Goal: Task Accomplishment & Management: Complete application form

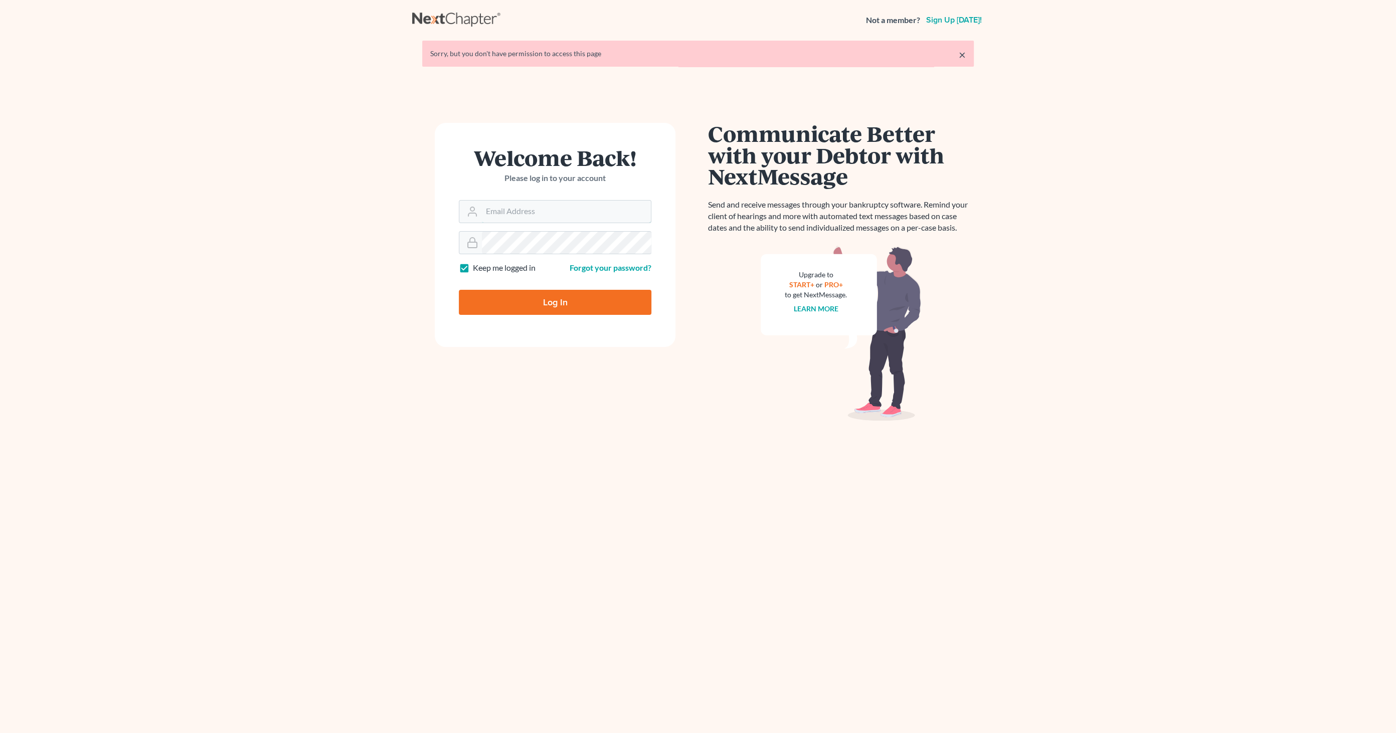
type input "[EMAIL_ADDRESS][DOMAIN_NAME]"
click at [566, 304] on input "Log In" at bounding box center [555, 302] width 193 height 25
type input "Thinking..."
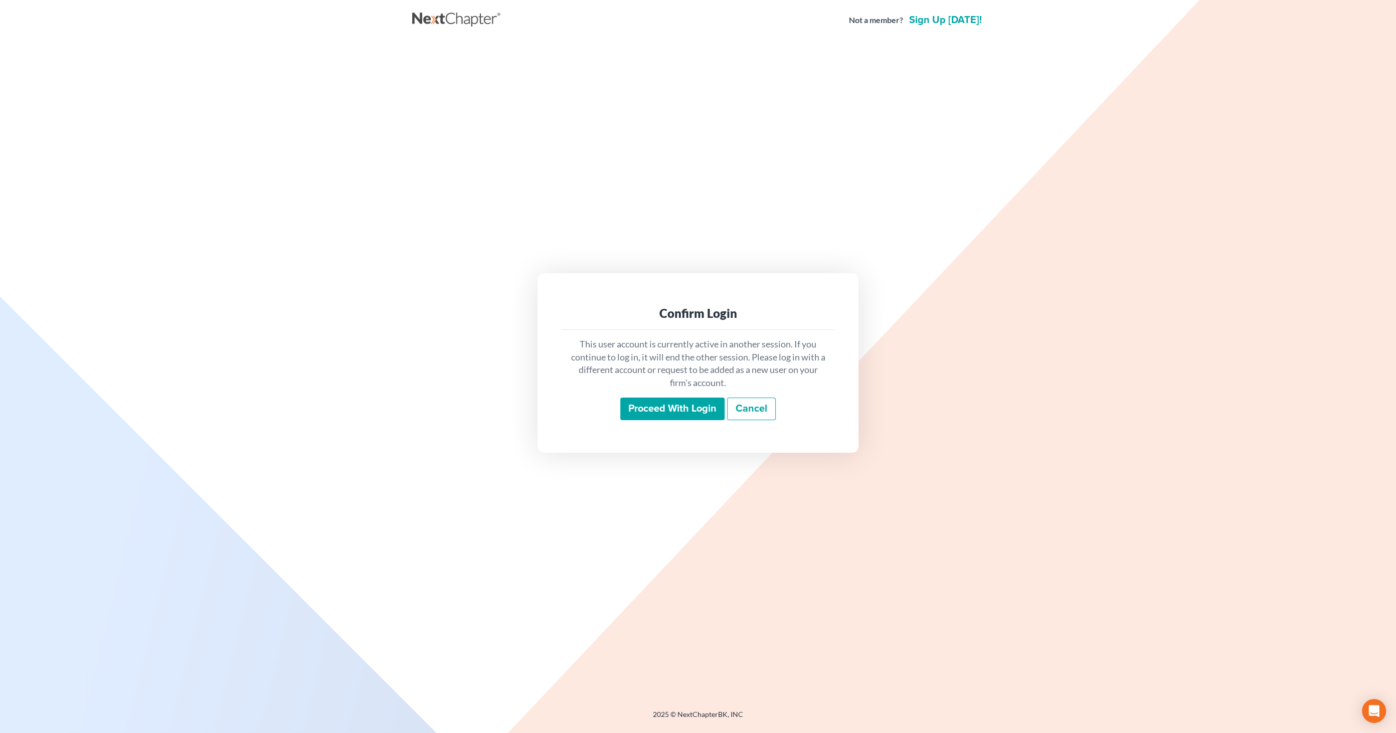
click at [661, 413] on input "Proceed with login" at bounding box center [672, 409] width 104 height 23
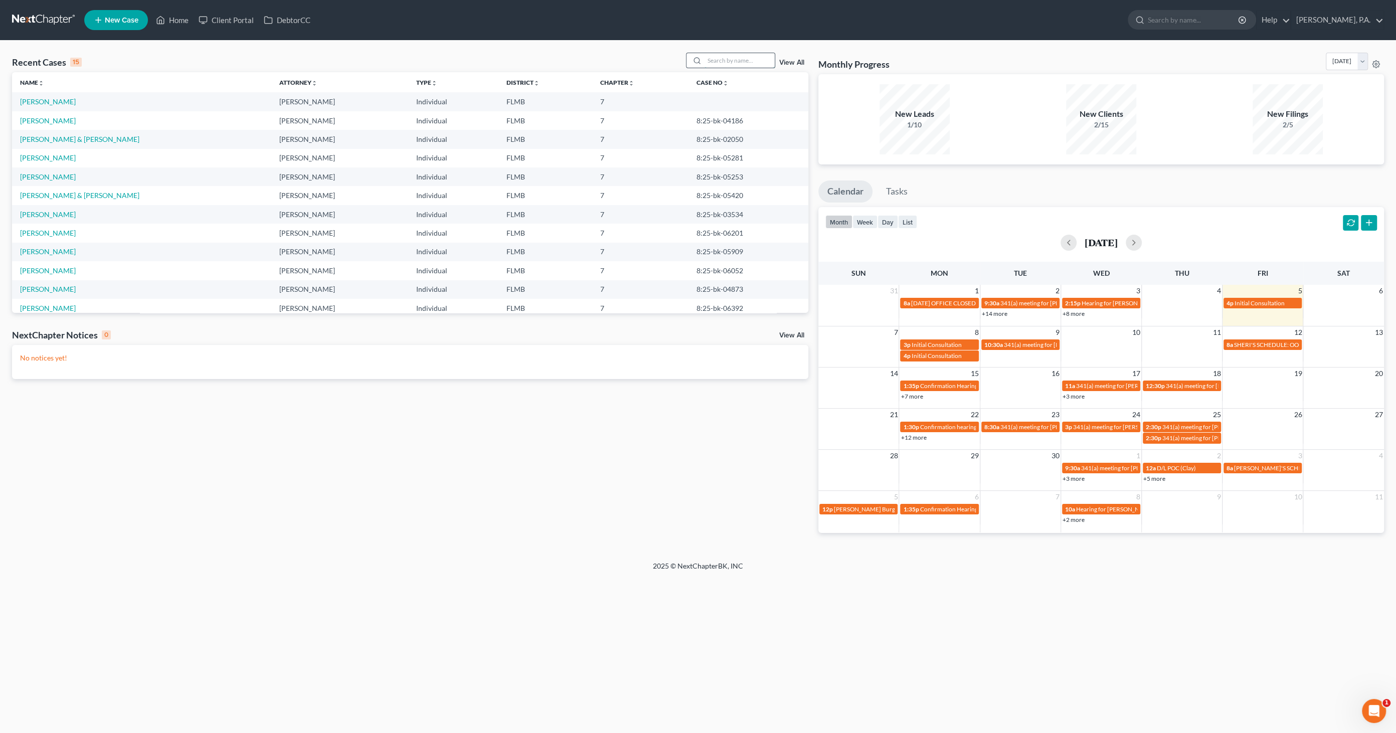
click at [728, 64] on input "search" at bounding box center [739, 60] width 70 height 15
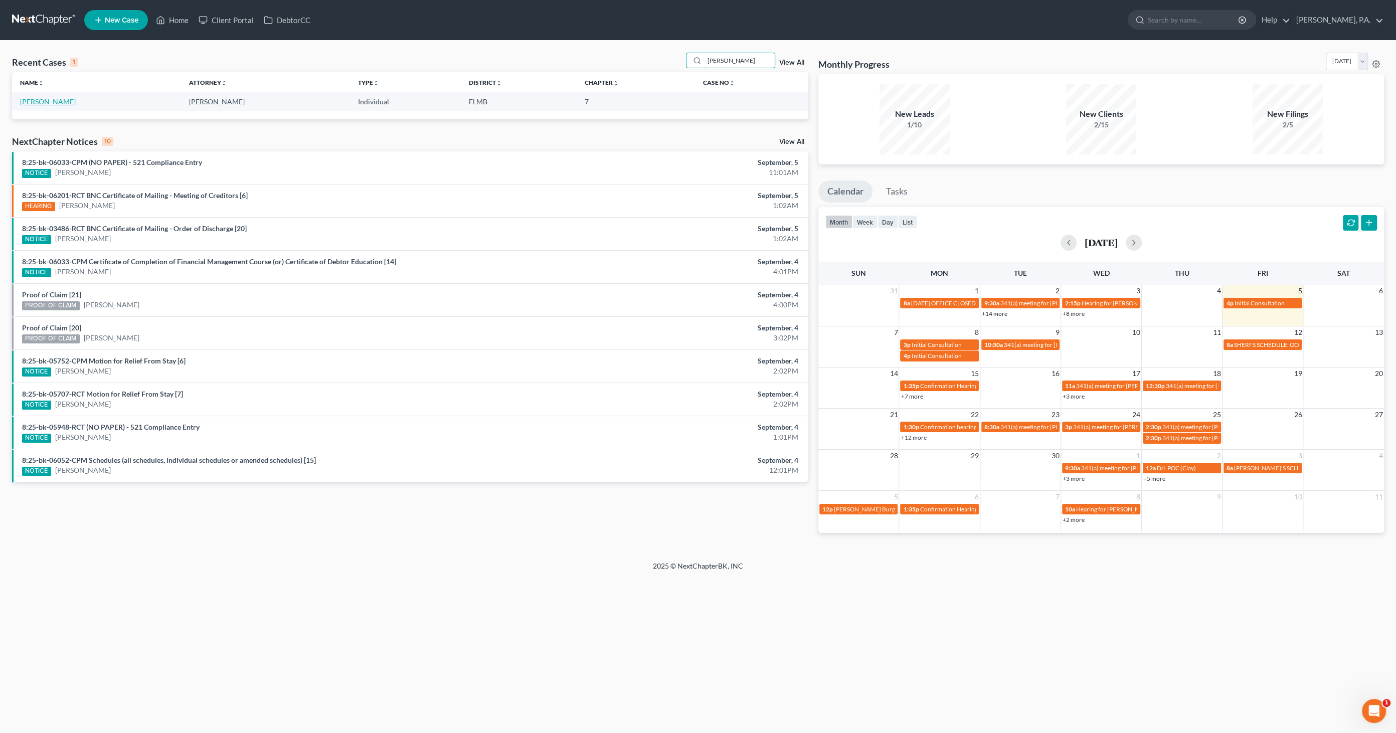
type input "cabral"
click at [35, 104] on link "Cabral, Cari" at bounding box center [48, 101] width 56 height 9
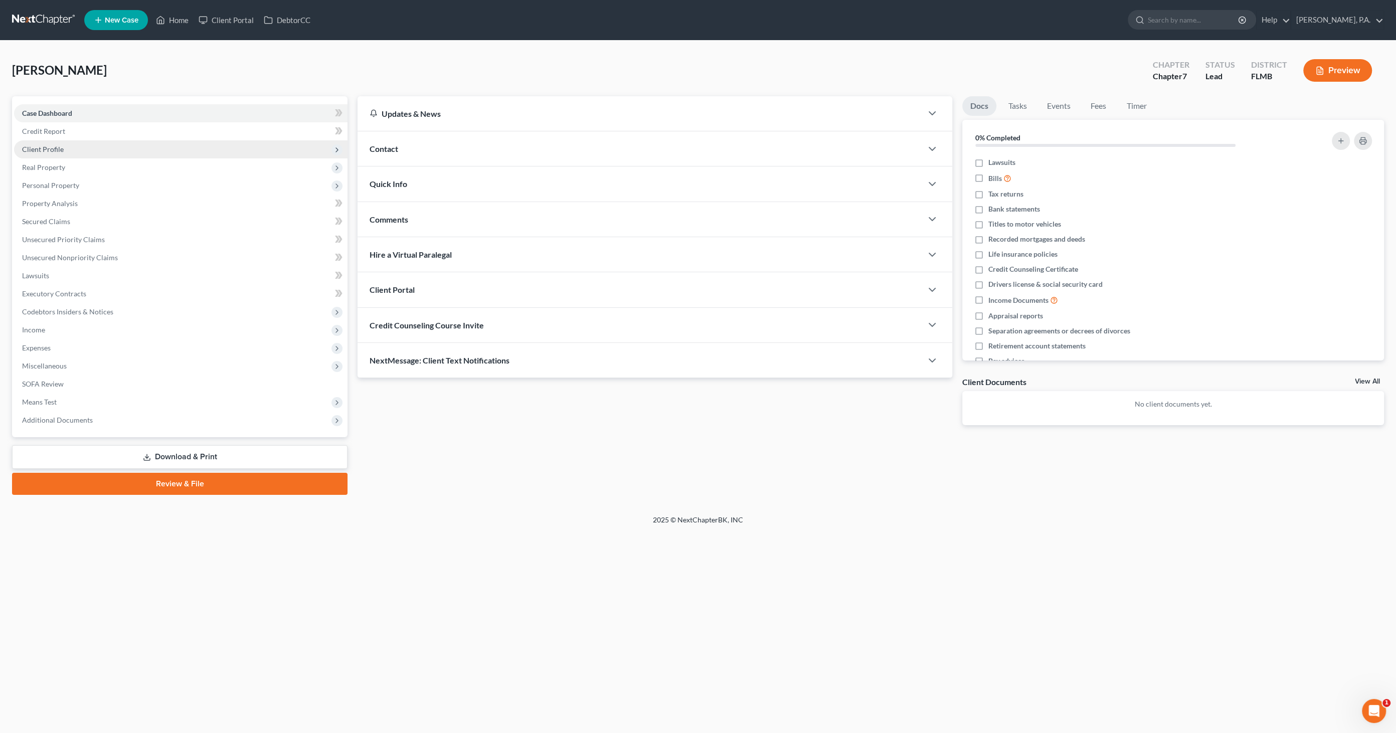
click at [46, 147] on span "Client Profile" at bounding box center [43, 149] width 42 height 9
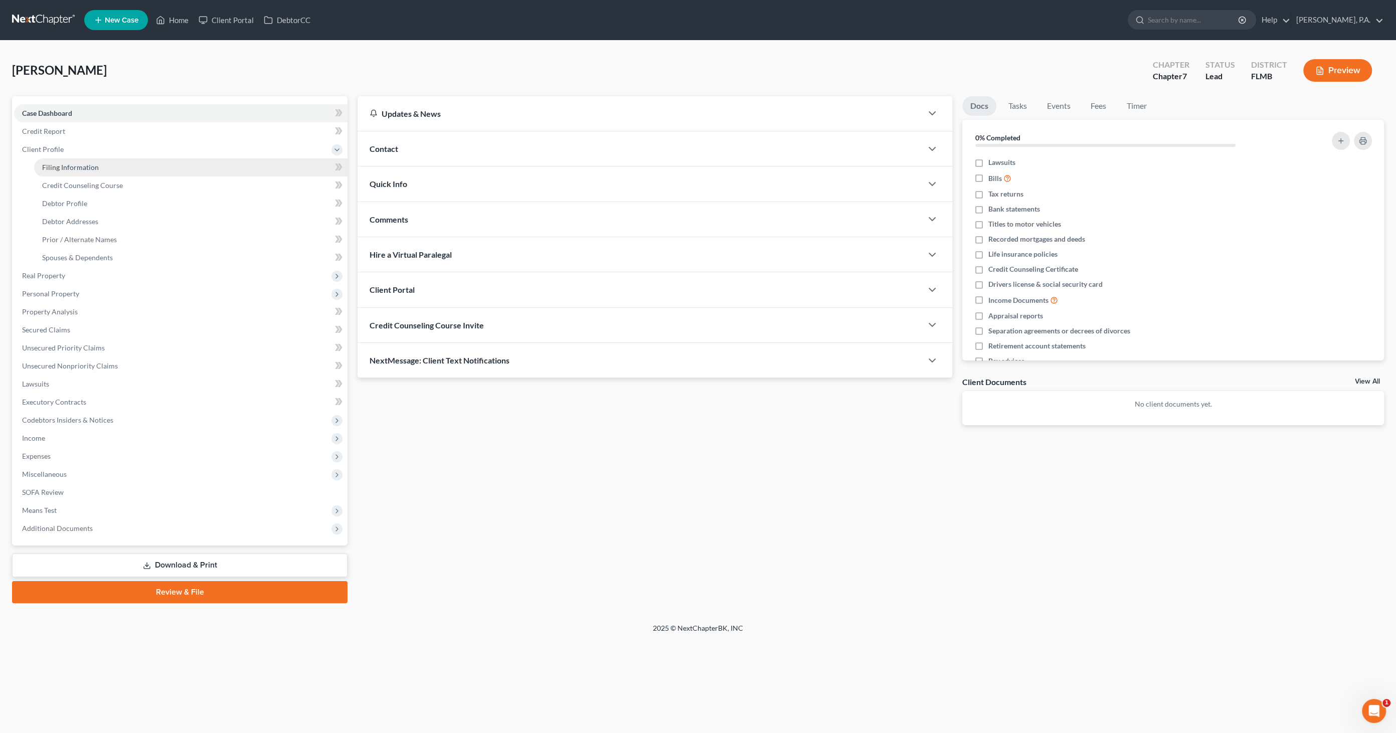
click at [58, 163] on span "Filing Information" at bounding box center [70, 167] width 57 height 9
select select "1"
select select "0"
select select "9"
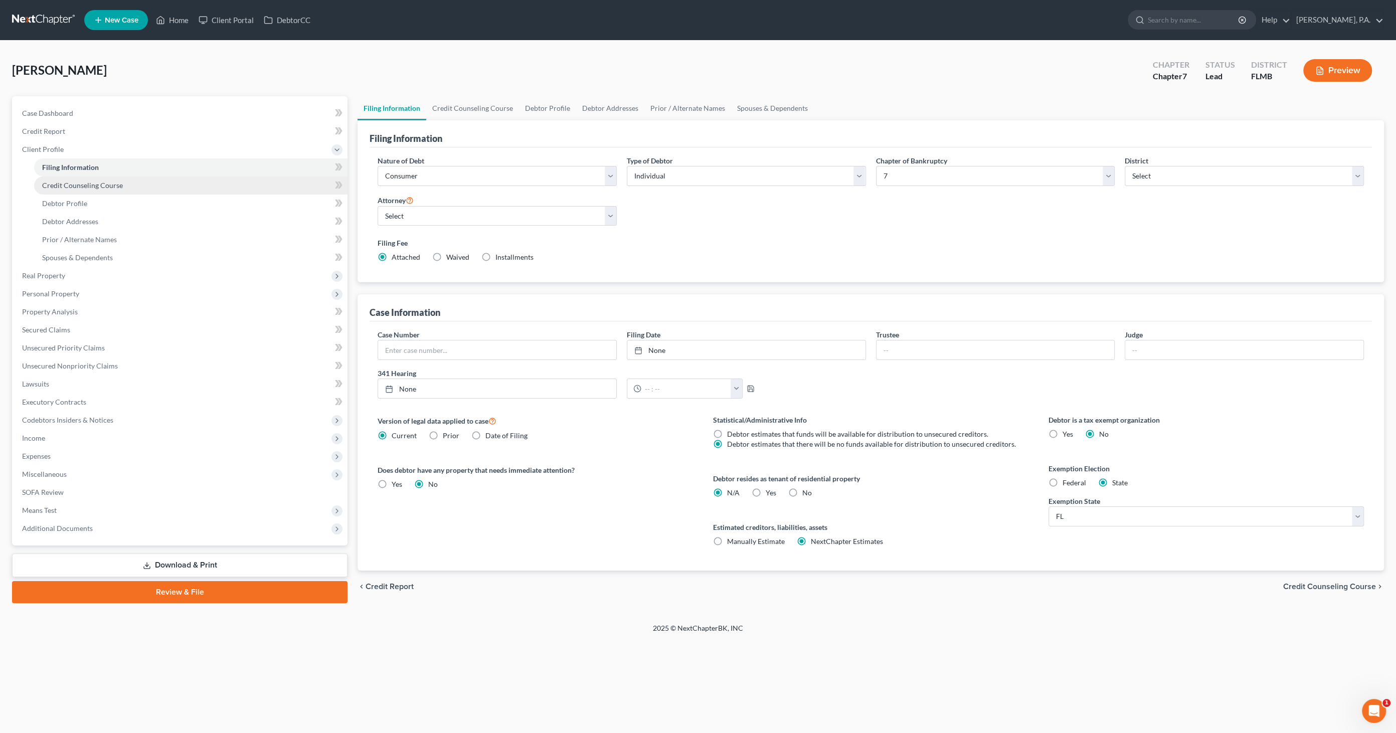
click at [83, 188] on span "Credit Counseling Course" at bounding box center [82, 185] width 81 height 9
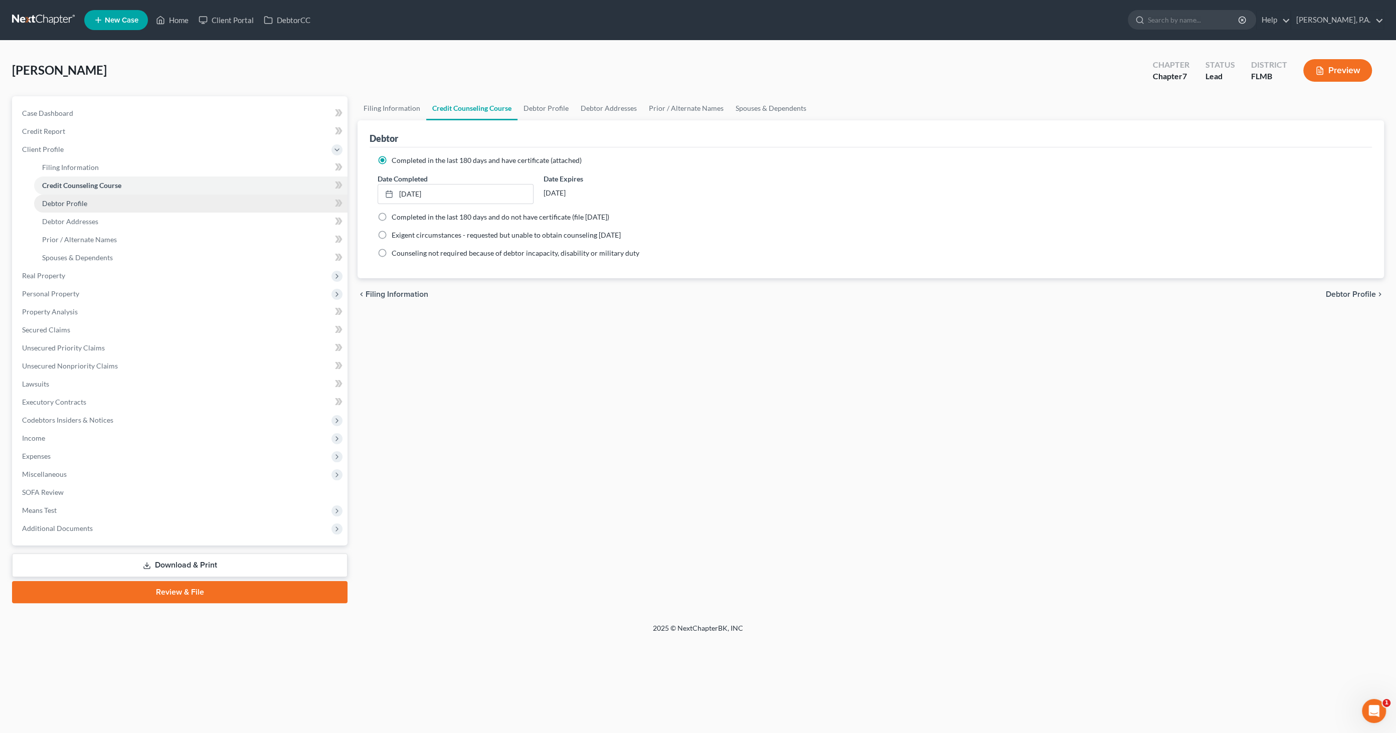
click at [62, 203] on span "Debtor Profile" at bounding box center [64, 203] width 45 height 9
select select "0"
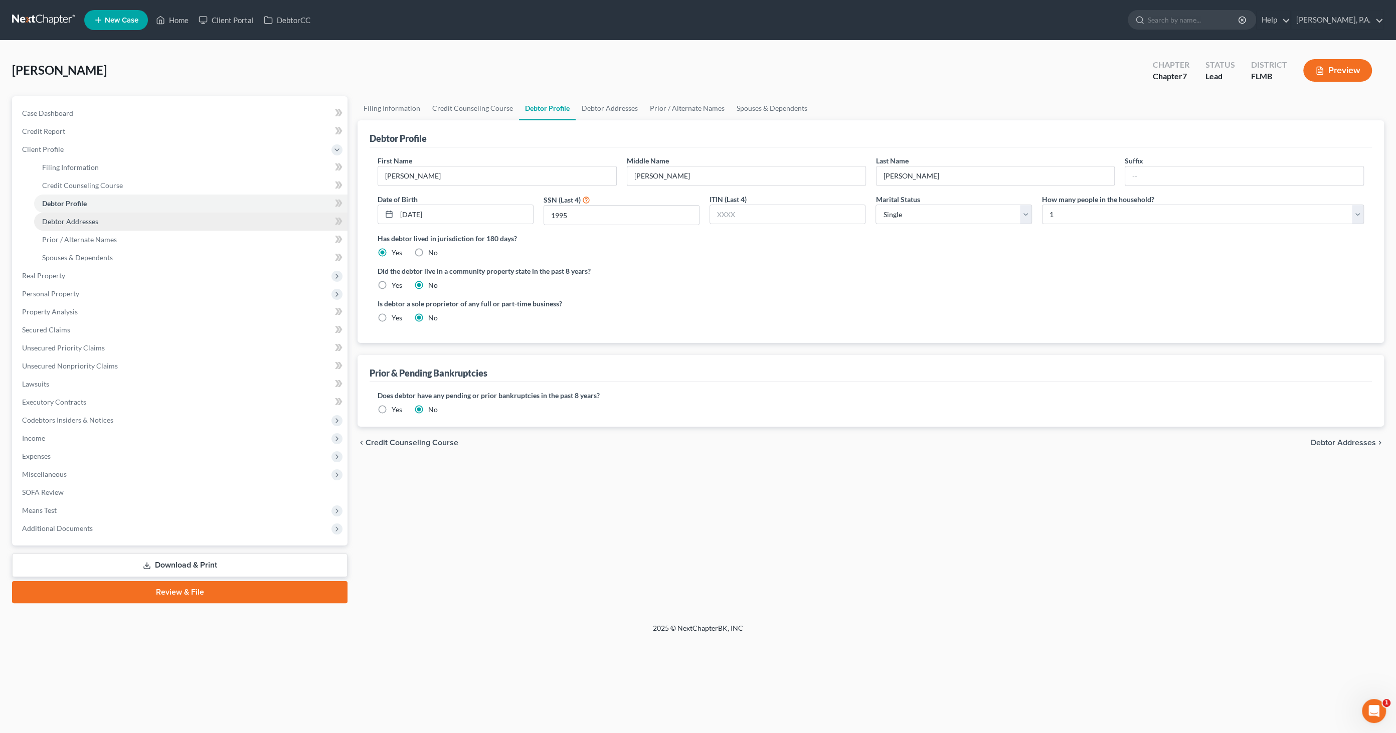
click at [89, 223] on span "Debtor Addresses" at bounding box center [70, 221] width 56 height 9
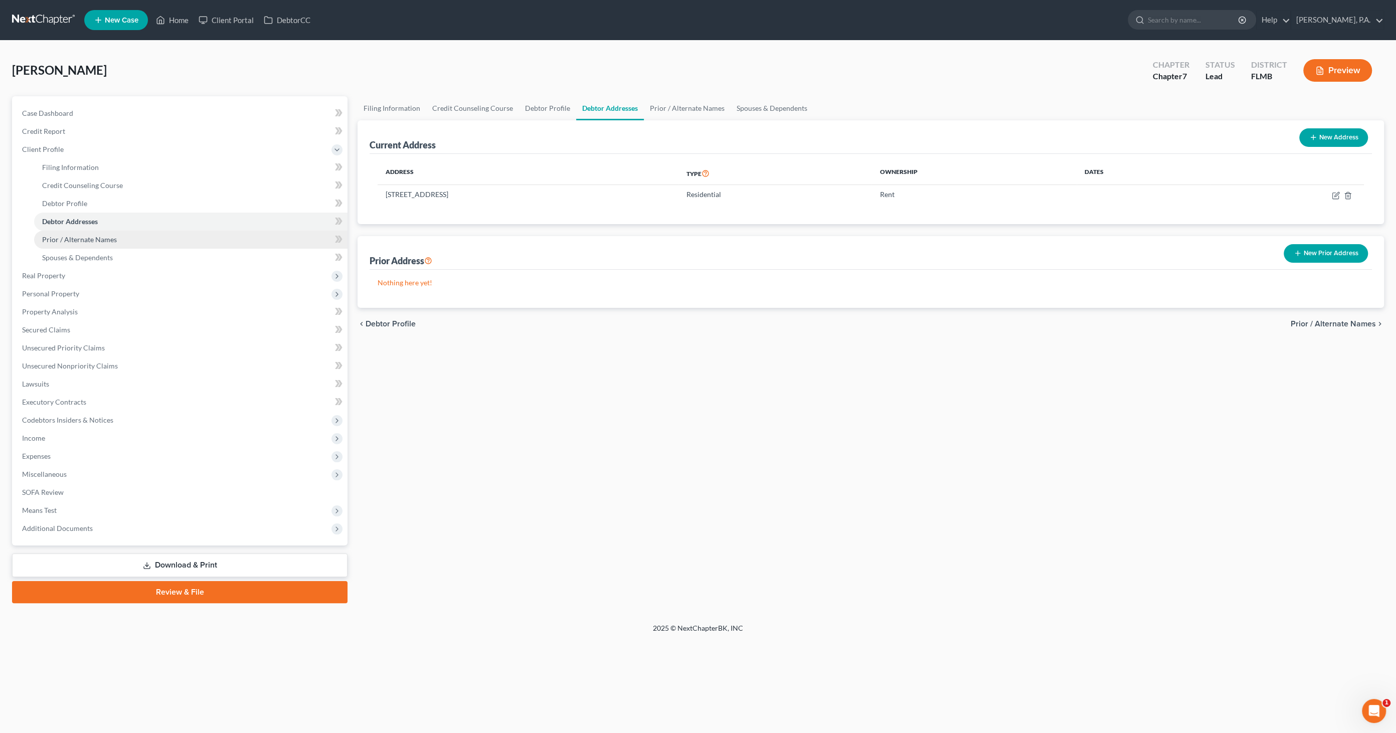
click at [87, 240] on span "Prior / Alternate Names" at bounding box center [79, 239] width 75 height 9
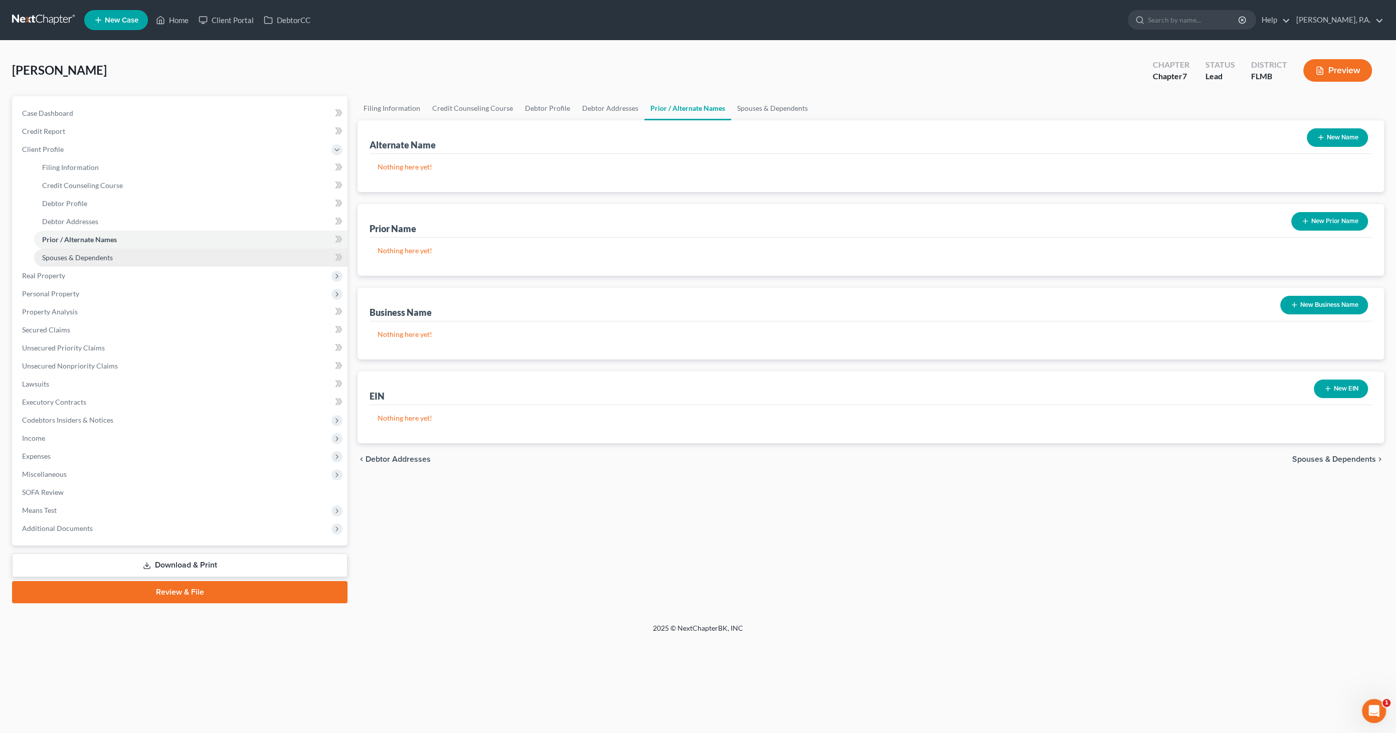
click at [84, 255] on span "Spouses & Dependents" at bounding box center [77, 257] width 71 height 9
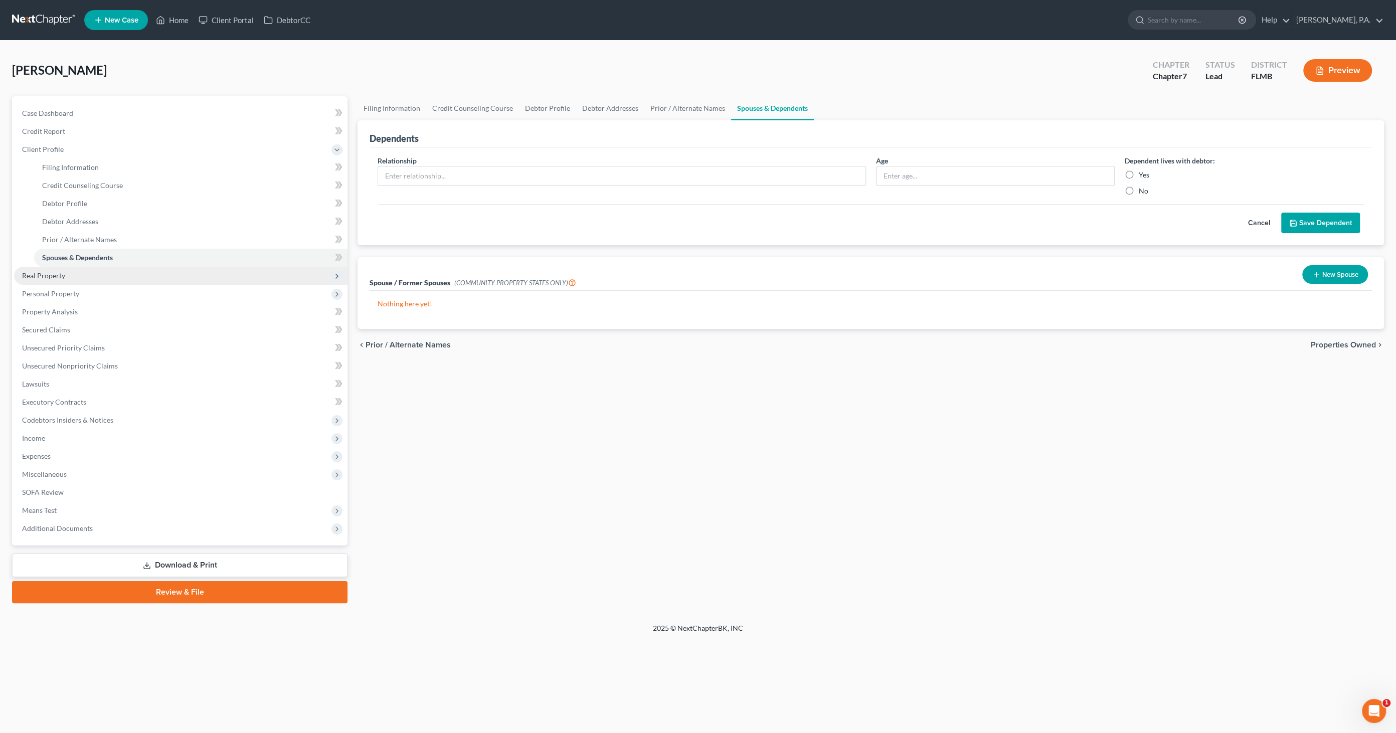
click at [71, 276] on span "Real Property" at bounding box center [180, 276] width 333 height 18
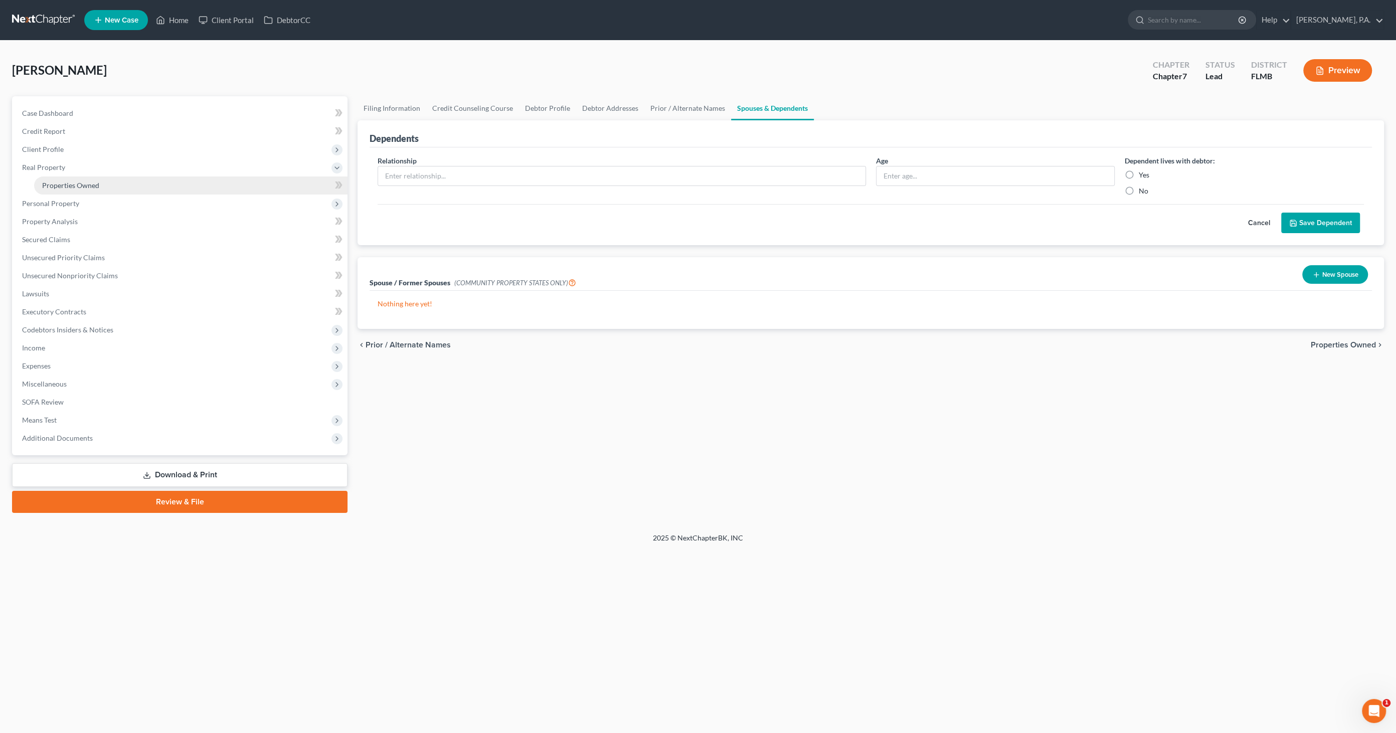
click at [76, 189] on span "Properties Owned" at bounding box center [70, 185] width 57 height 9
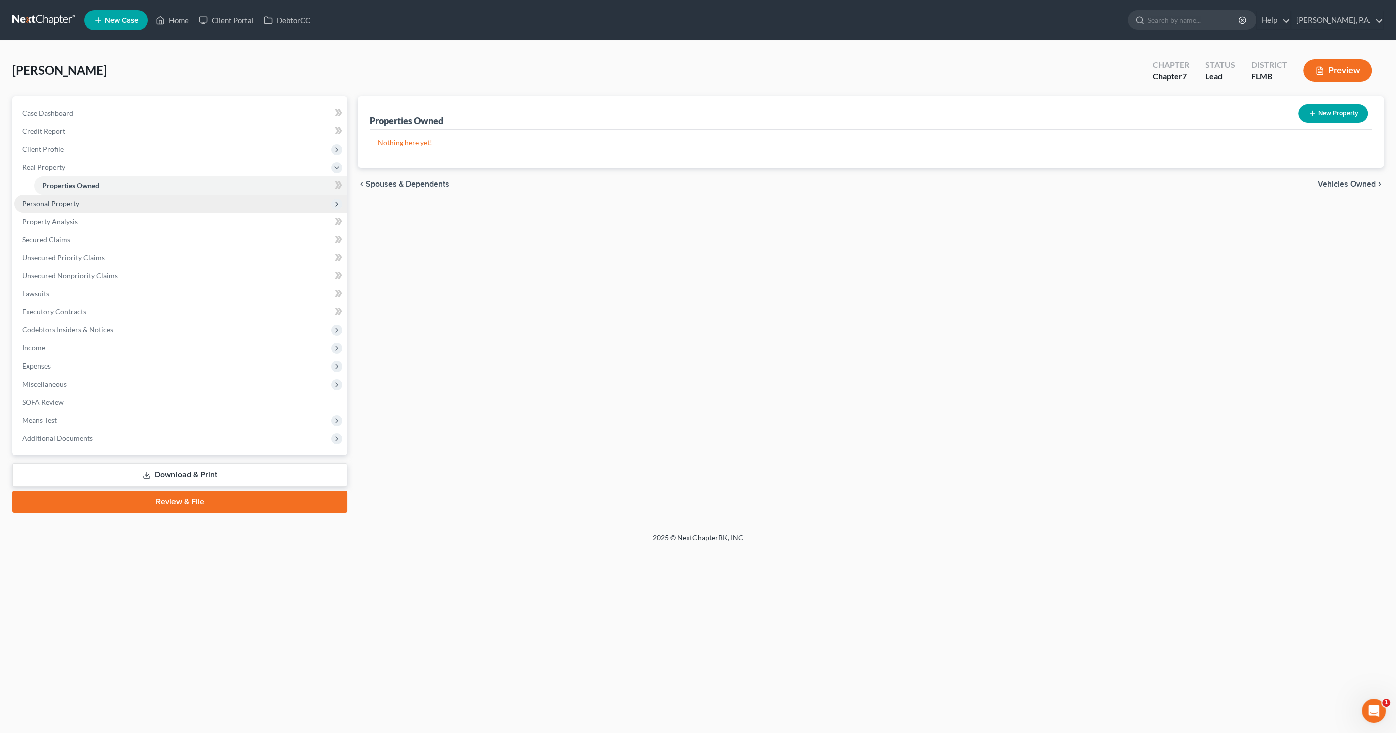
click at [67, 205] on span "Personal Property" at bounding box center [50, 203] width 57 height 9
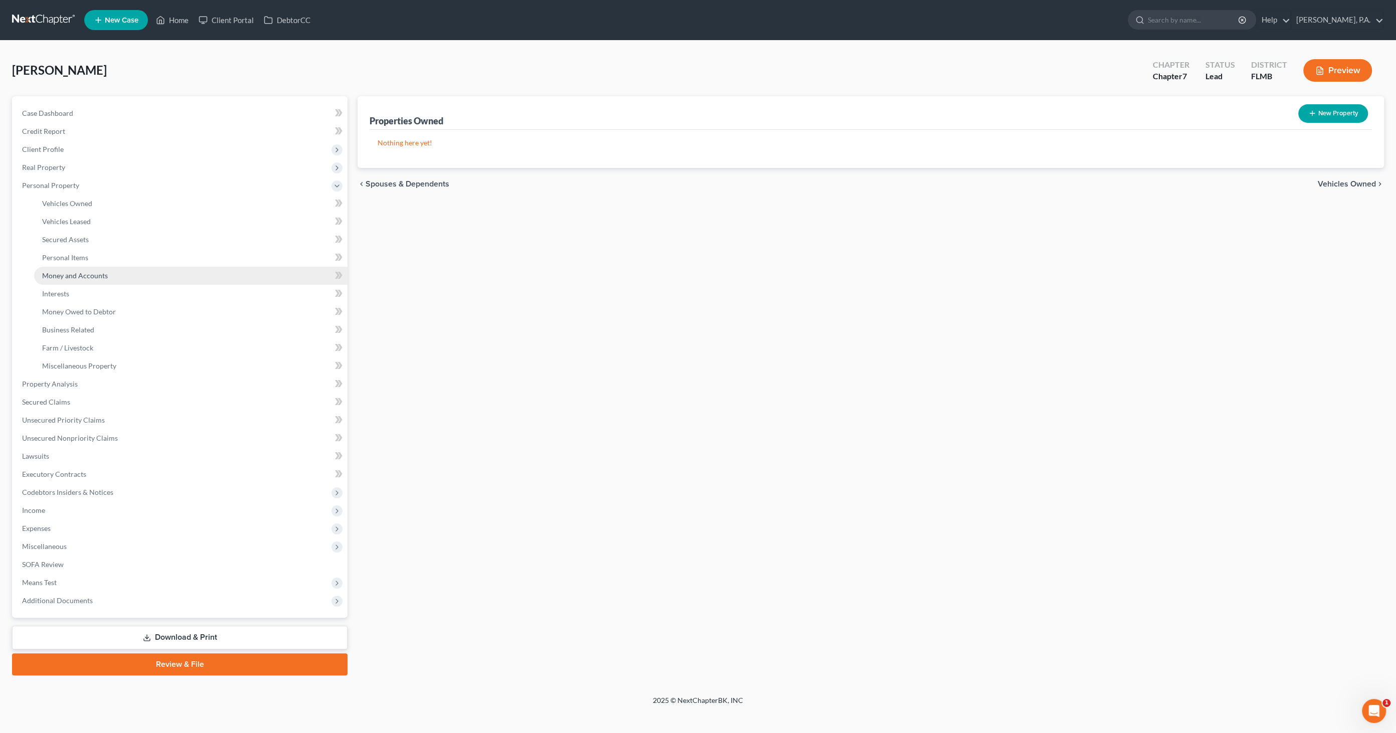
click at [65, 272] on span "Money and Accounts" at bounding box center [75, 275] width 66 height 9
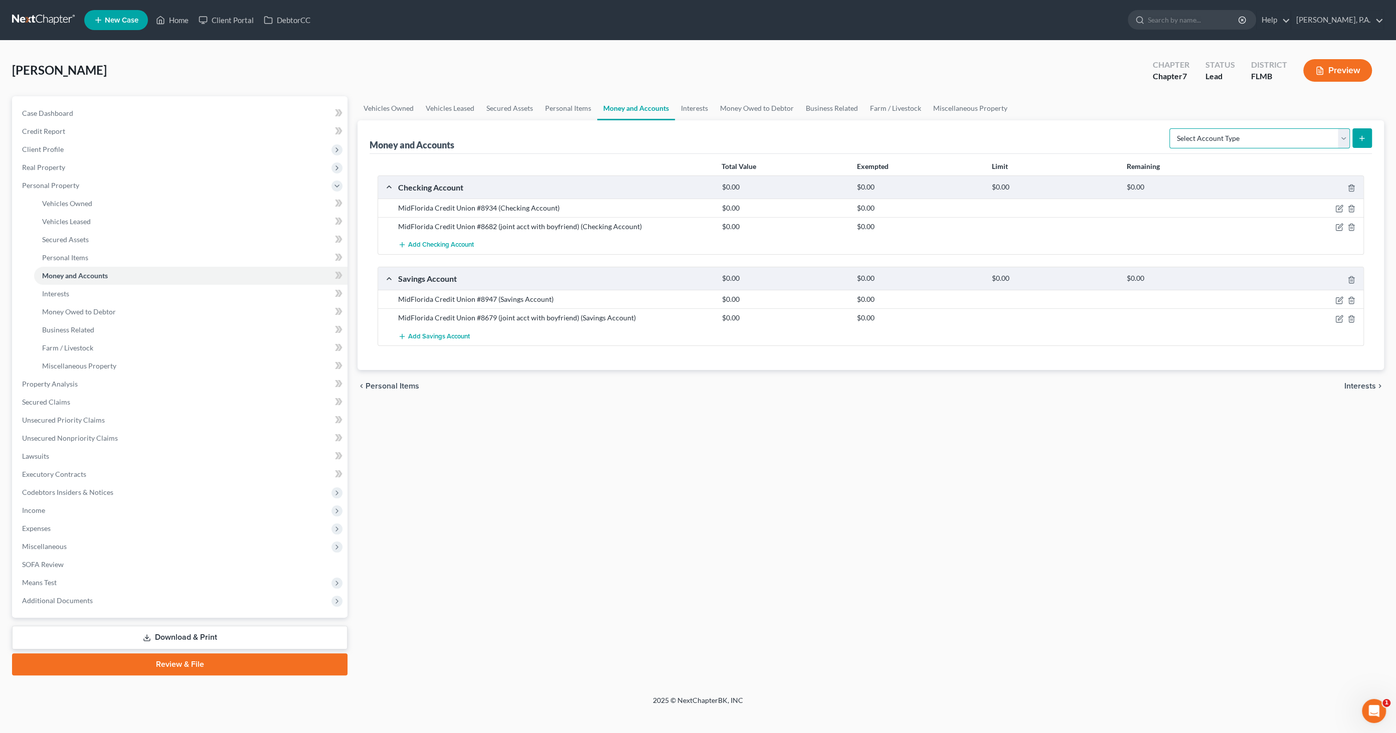
click at [1343, 140] on select "Select Account Type Brokerage Cash on Hand Certificates of Deposit Checking Acc…" at bounding box center [1259, 138] width 181 height 20
select select "security_deposits"
click at [1171, 128] on select "Select Account Type Brokerage Cash on Hand Certificates of Deposit Checking Acc…" at bounding box center [1259, 138] width 181 height 20
click at [1362, 140] on icon "submit" at bounding box center [1362, 138] width 8 height 8
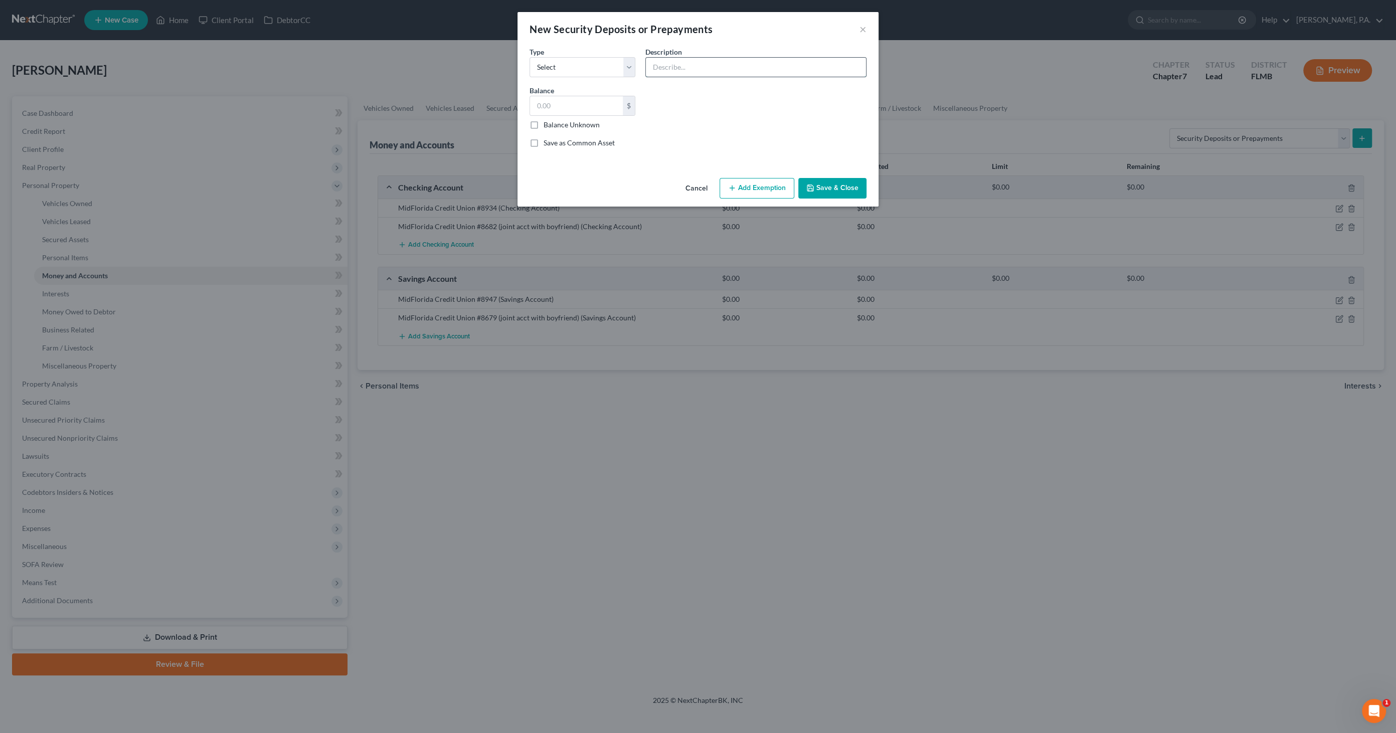
drag, startPoint x: 655, startPoint y: 69, endPoint x: 678, endPoint y: 71, distance: 23.7
click at [655, 69] on input "text" at bounding box center [756, 67] width 220 height 19
type input "Residential lease security deposit"
type input "500.00"
click at [849, 183] on button "Save & Close" at bounding box center [832, 188] width 68 height 21
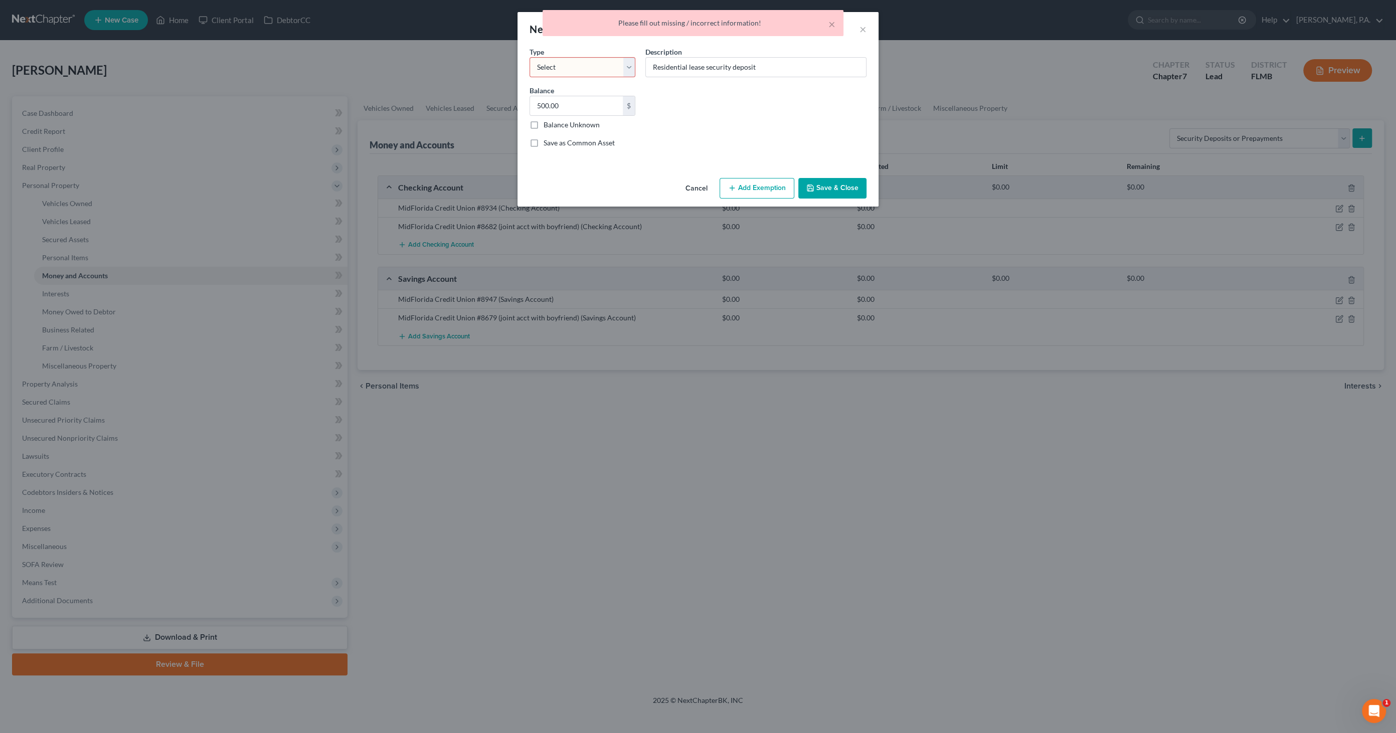
click at [581, 70] on select "Select Electric Gas Heating Oil Security Deposit On Rental Unit Prepaid Rent Te…" at bounding box center [582, 67] width 106 height 20
select select "3"
click at [529, 57] on select "Select Electric Gas Heating Oil Security Deposit On Rental Unit Prepaid Rent Te…" at bounding box center [582, 67] width 106 height 20
click at [844, 187] on button "Save & Close" at bounding box center [832, 188] width 68 height 21
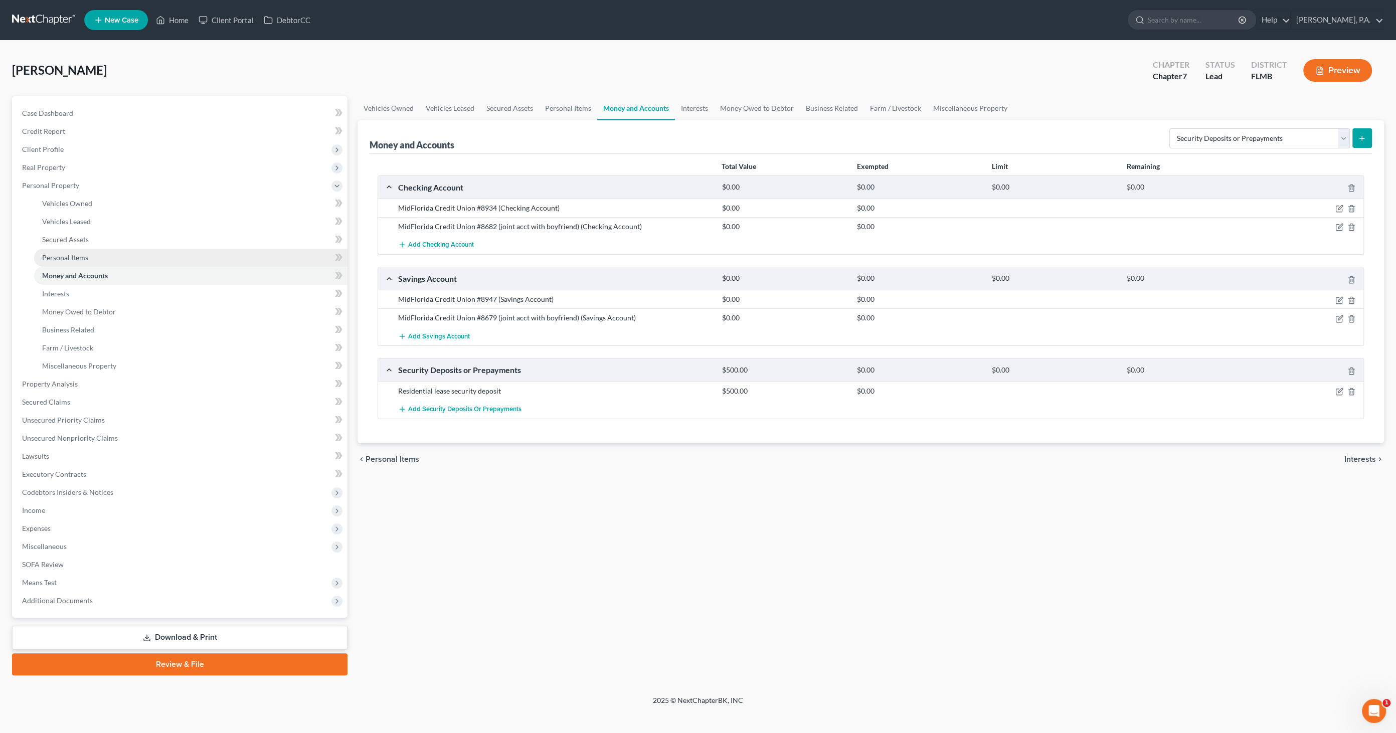
click at [69, 260] on span "Personal Items" at bounding box center [65, 257] width 46 height 9
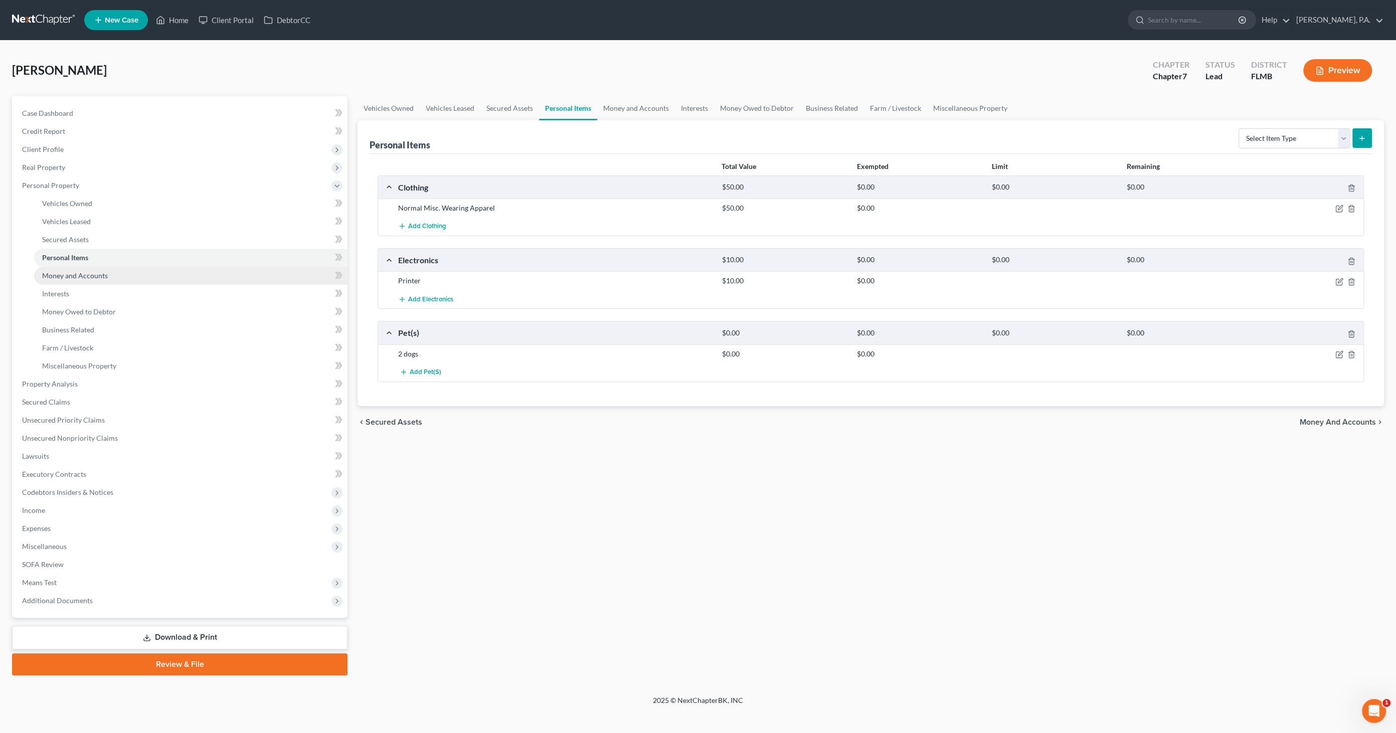
click at [82, 272] on span "Money and Accounts" at bounding box center [75, 275] width 66 height 9
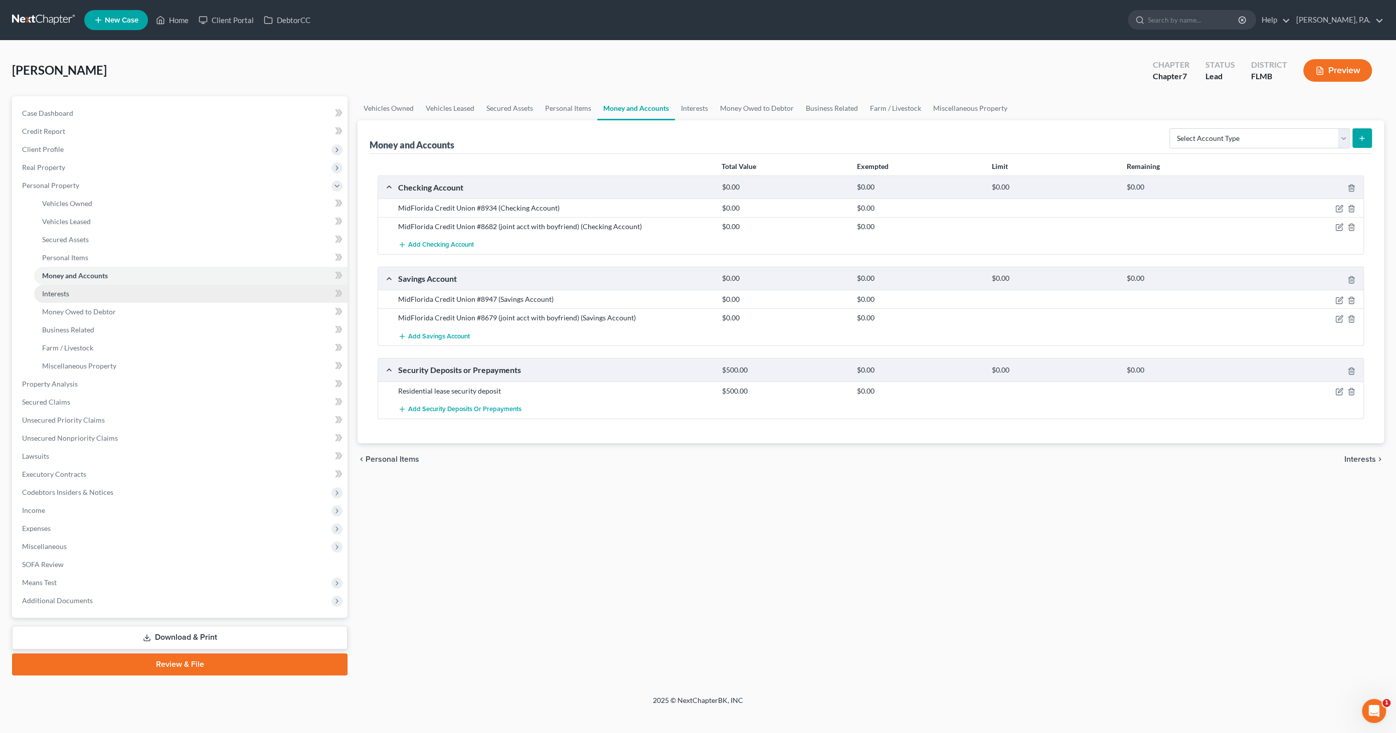
click at [66, 295] on span "Interests" at bounding box center [55, 293] width 27 height 9
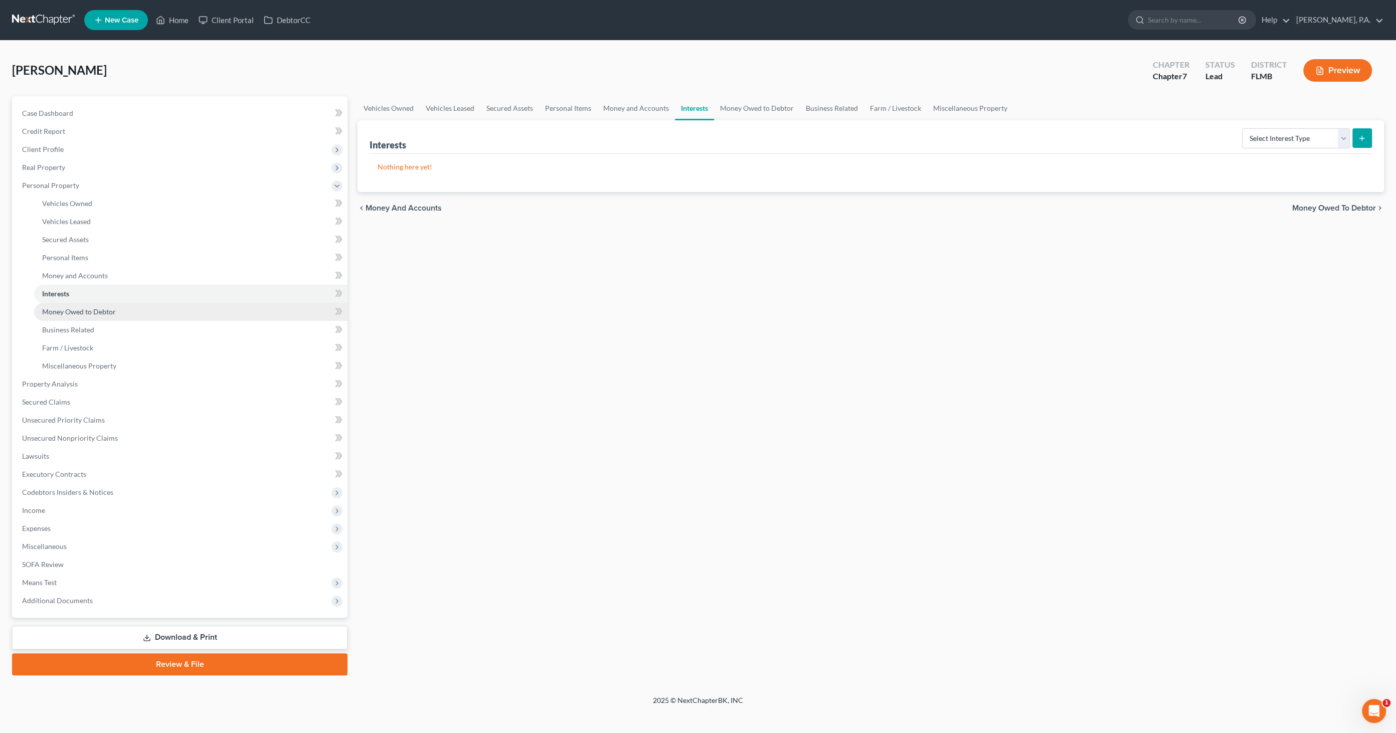
click at [66, 310] on span "Money Owed to Debtor" at bounding box center [79, 311] width 74 height 9
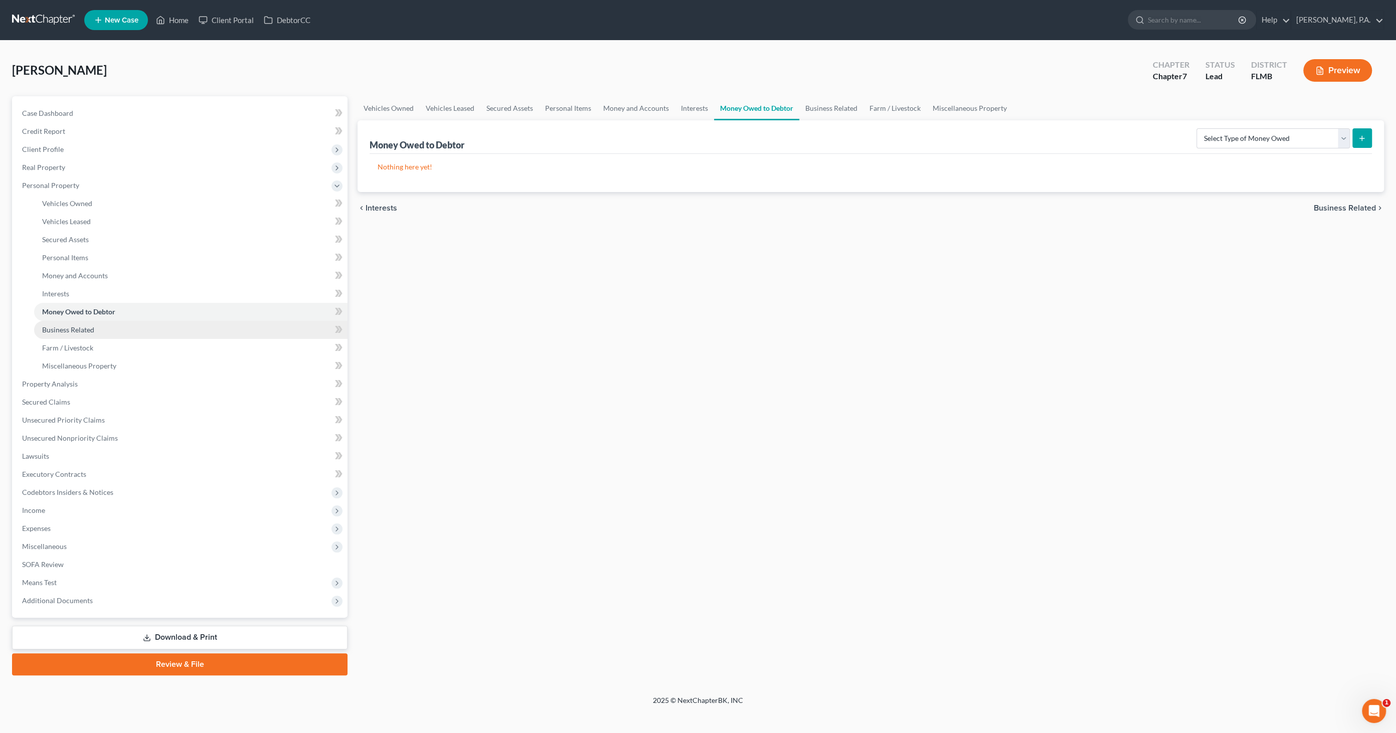
click at [66, 332] on span "Business Related" at bounding box center [68, 329] width 52 height 9
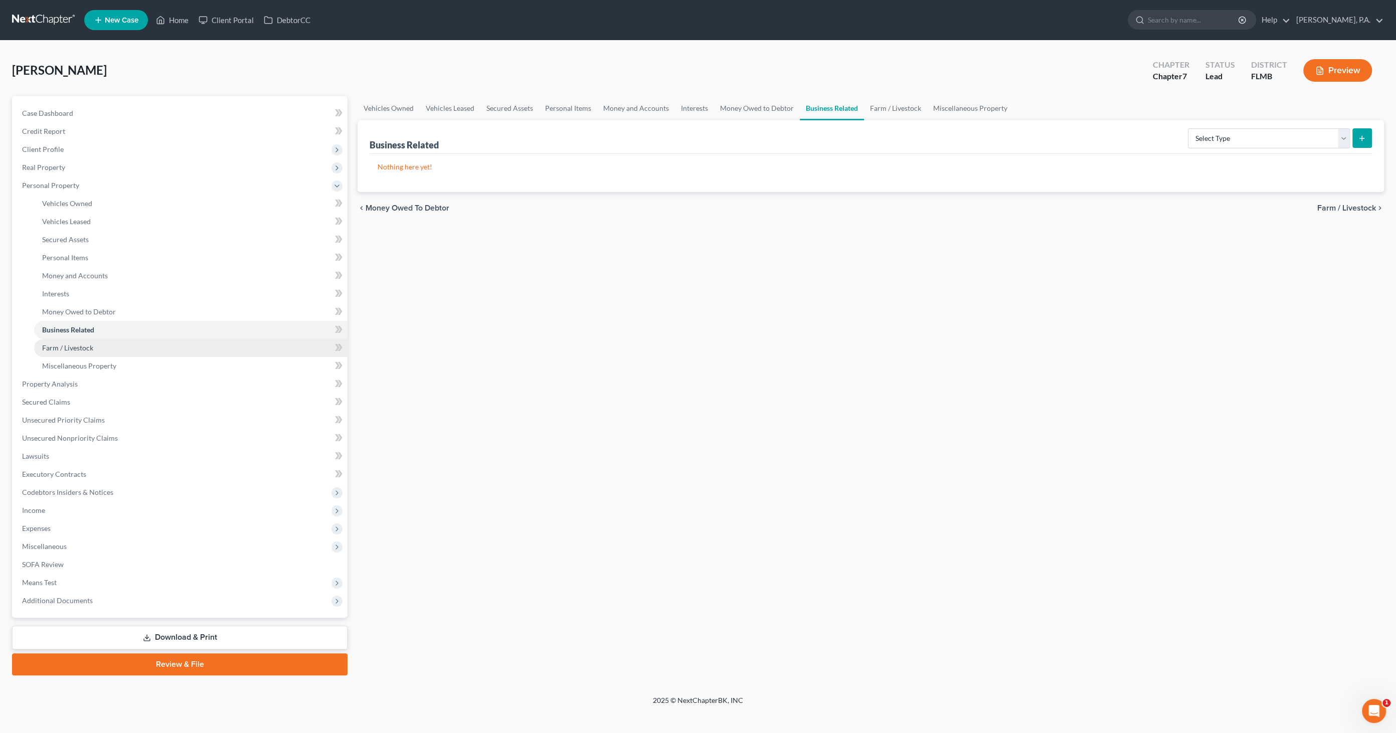
click at [65, 343] on span "Farm / Livestock" at bounding box center [67, 347] width 51 height 9
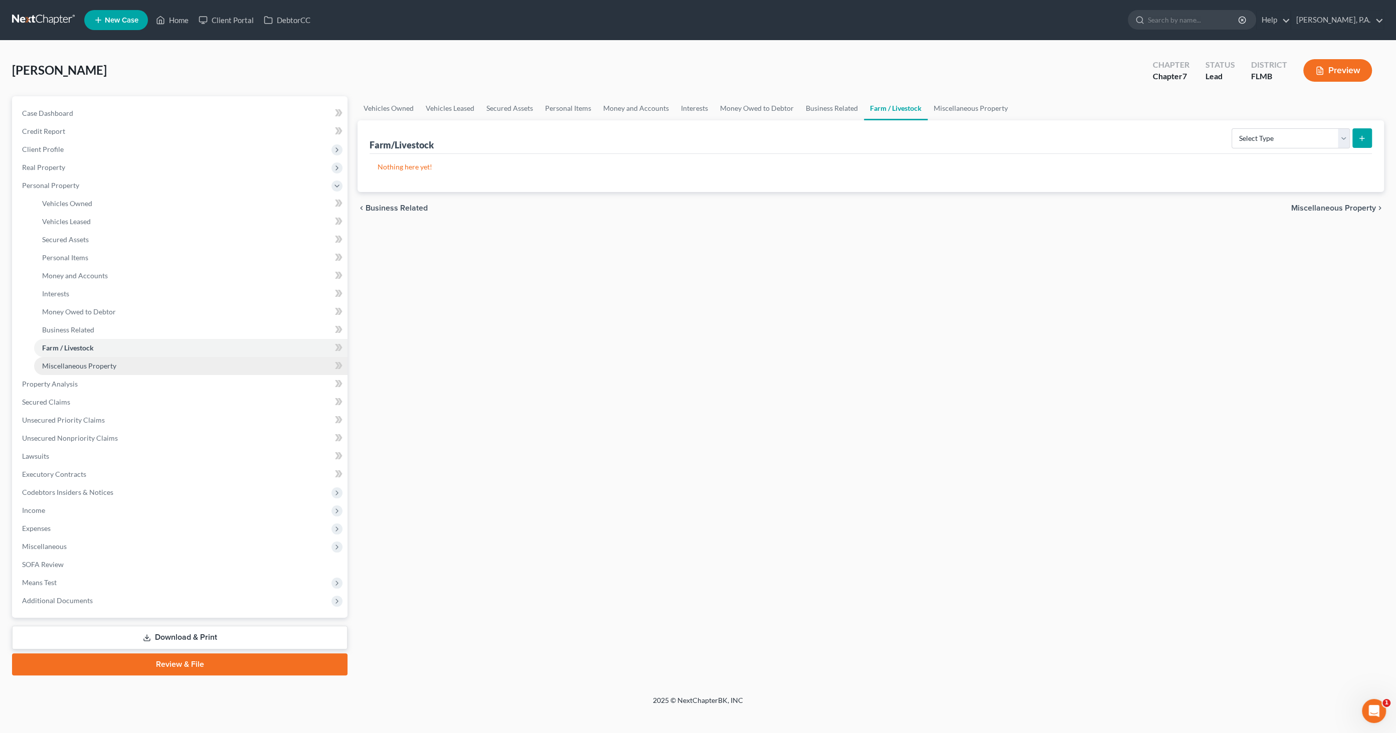
click at [68, 365] on span "Miscellaneous Property" at bounding box center [79, 366] width 74 height 9
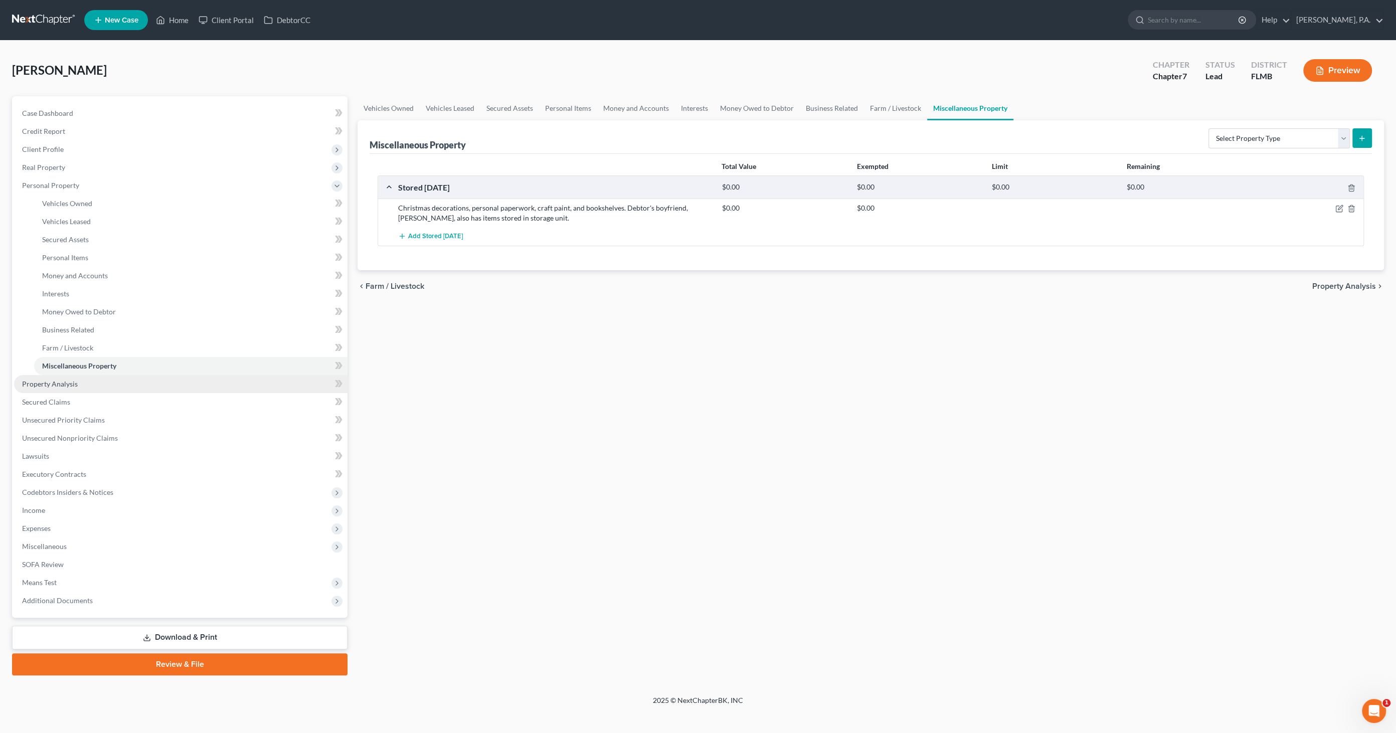
click at [51, 384] on span "Property Analysis" at bounding box center [50, 384] width 56 height 9
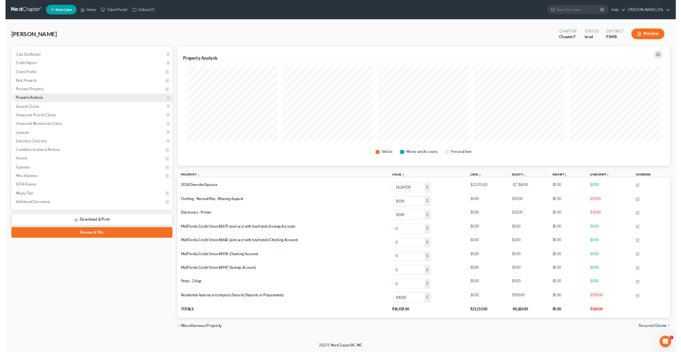
scroll to position [249, 1026]
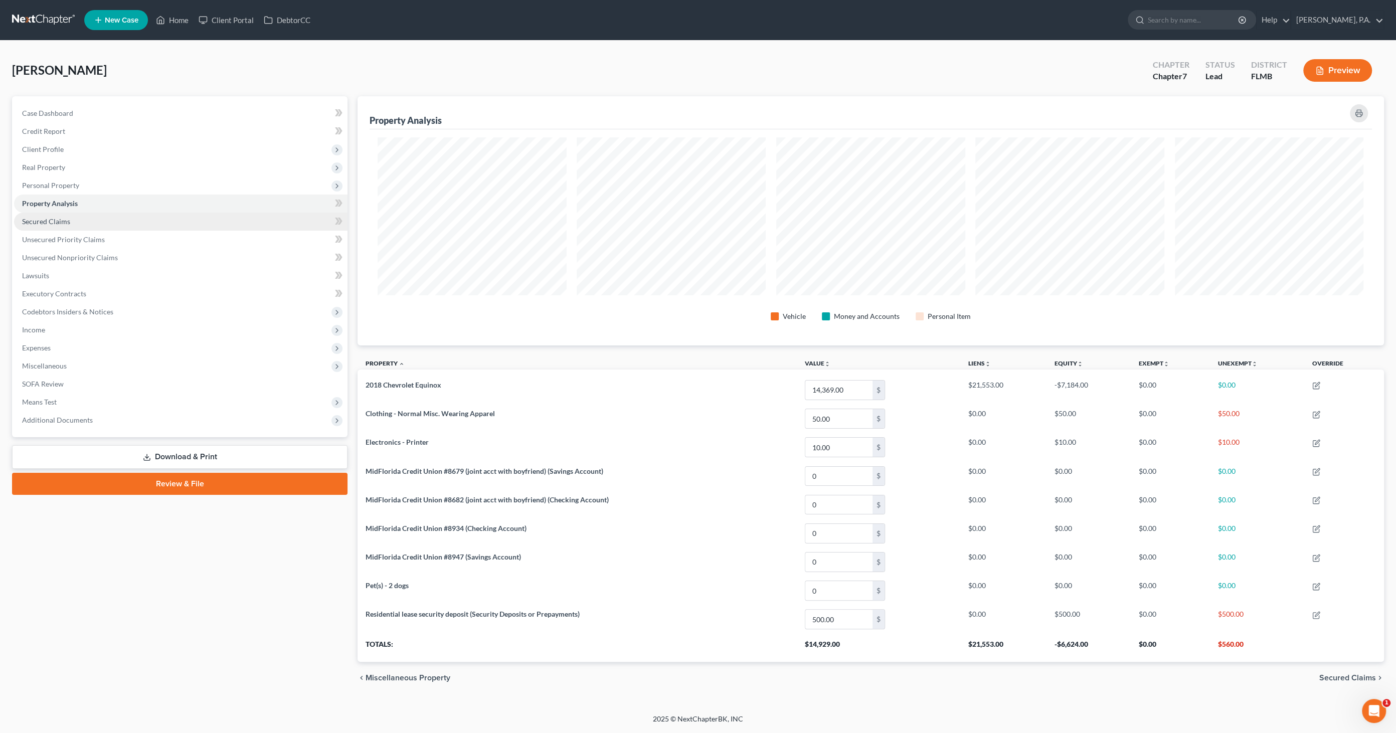
click at [53, 222] on span "Secured Claims" at bounding box center [46, 221] width 48 height 9
